Goal: Information Seeking & Learning: Learn about a topic

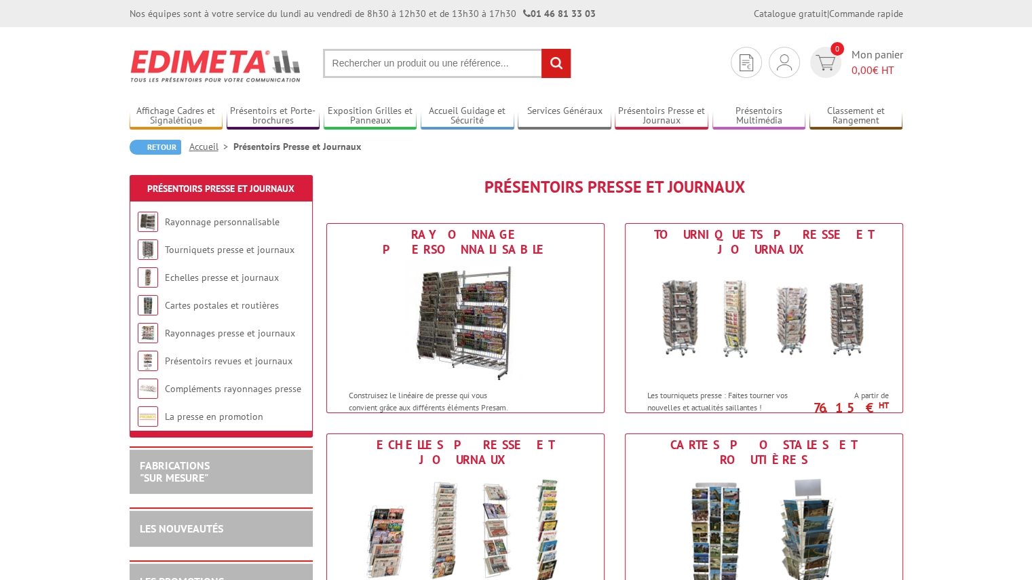
click at [380, 68] on input "text" at bounding box center [447, 63] width 248 height 29
paste input "2x15 CASES PIED 5BR/ROULETTES"
type input "2x15 CASES PIED 5BR/ROULETTES"
click at [558, 59] on input "rechercher" at bounding box center [555, 63] width 29 height 29
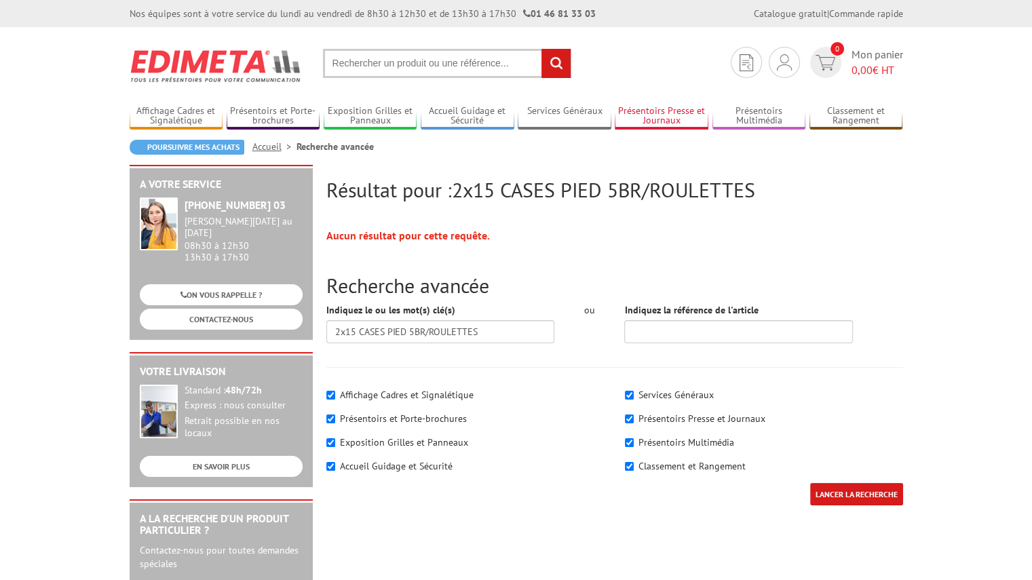
click at [670, 114] on link "Présentoirs Presse et Journaux" at bounding box center [662, 116] width 94 height 22
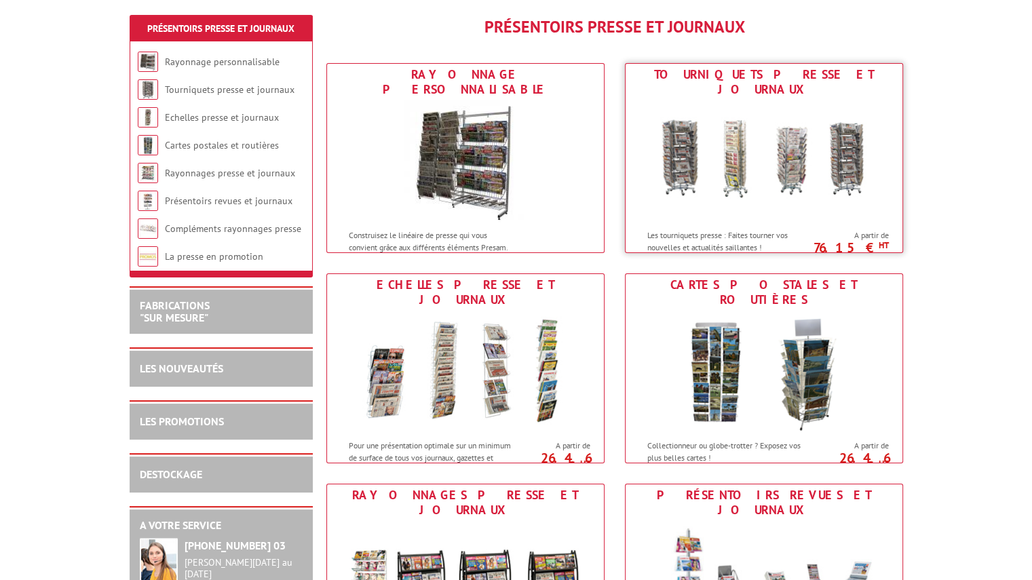
scroll to position [203, 0]
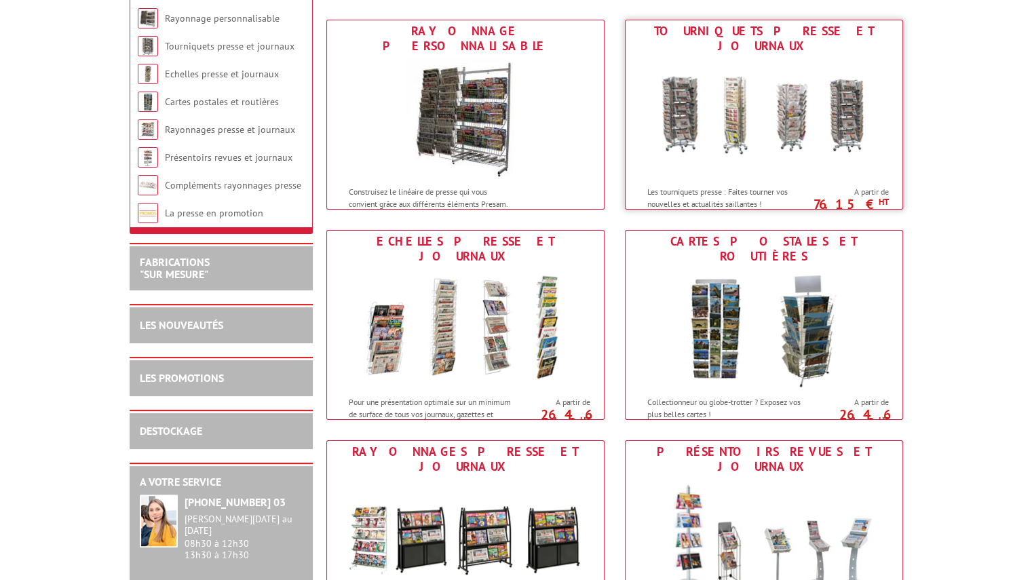
click at [760, 115] on img at bounding box center [763, 118] width 251 height 122
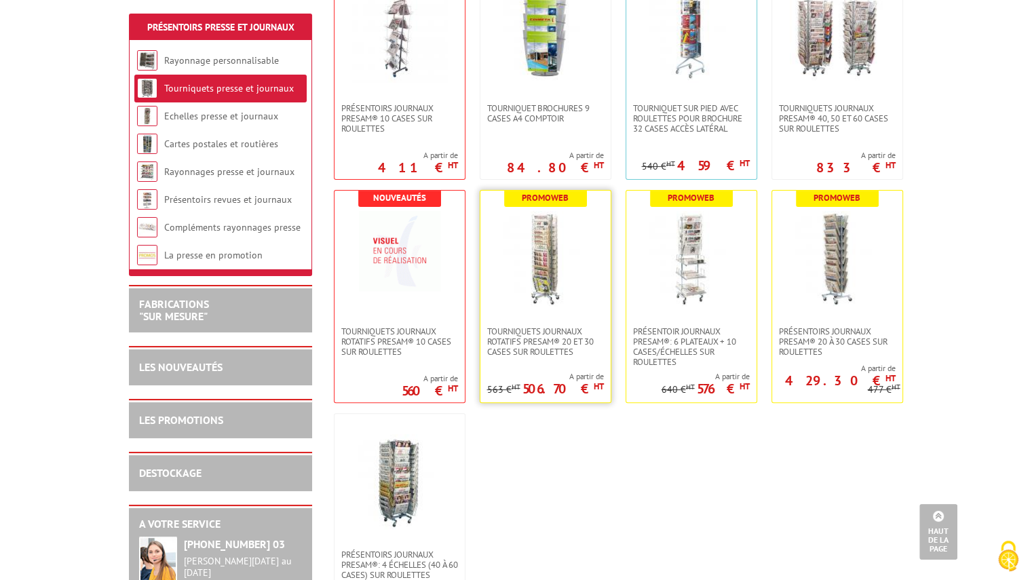
click at [509, 274] on img at bounding box center [545, 258] width 95 height 95
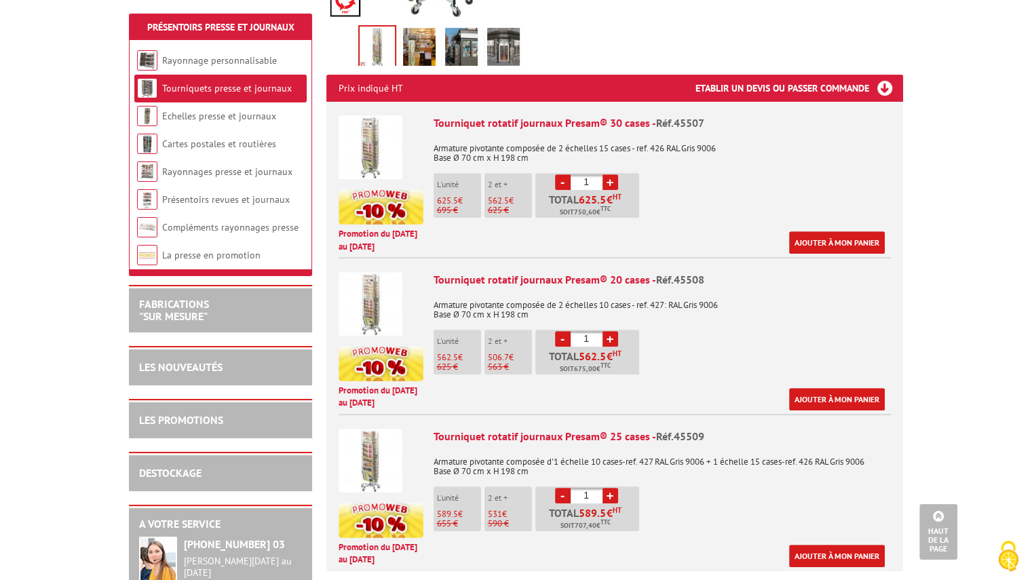
scroll to position [407, 0]
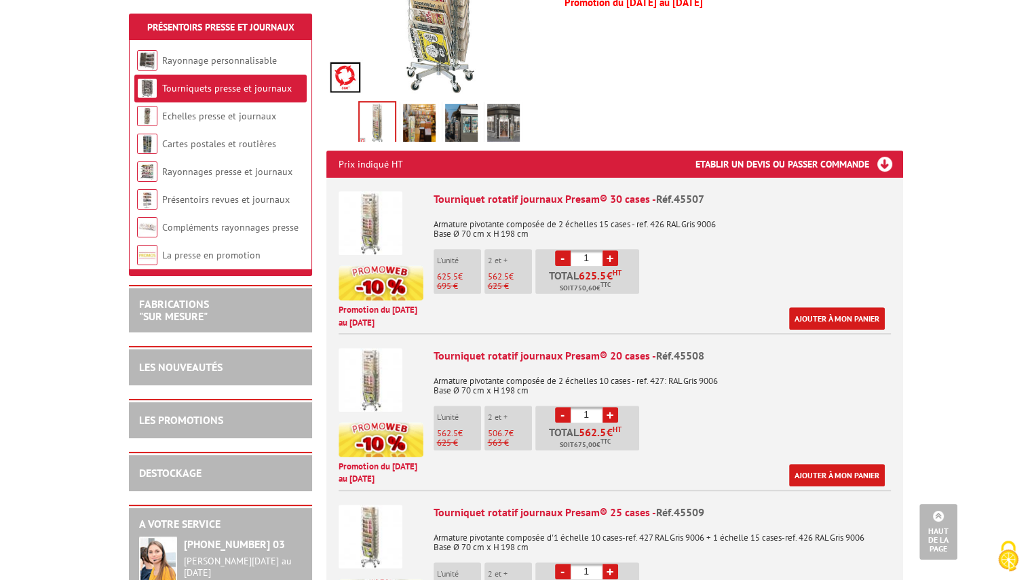
click at [374, 224] on img at bounding box center [370, 223] width 64 height 64
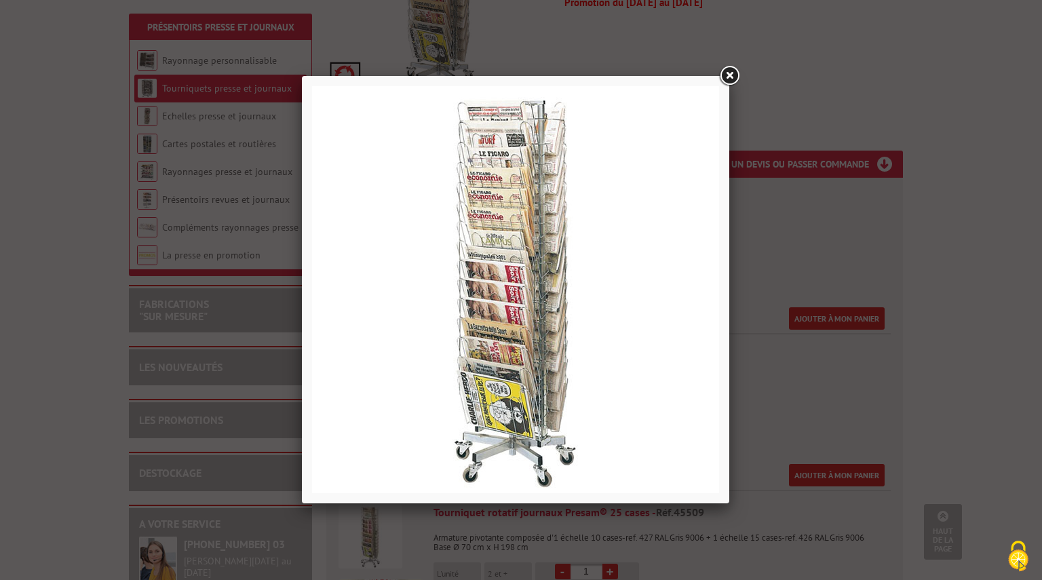
click at [728, 73] on link at bounding box center [729, 76] width 24 height 24
